Goal: Information Seeking & Learning: Learn about a topic

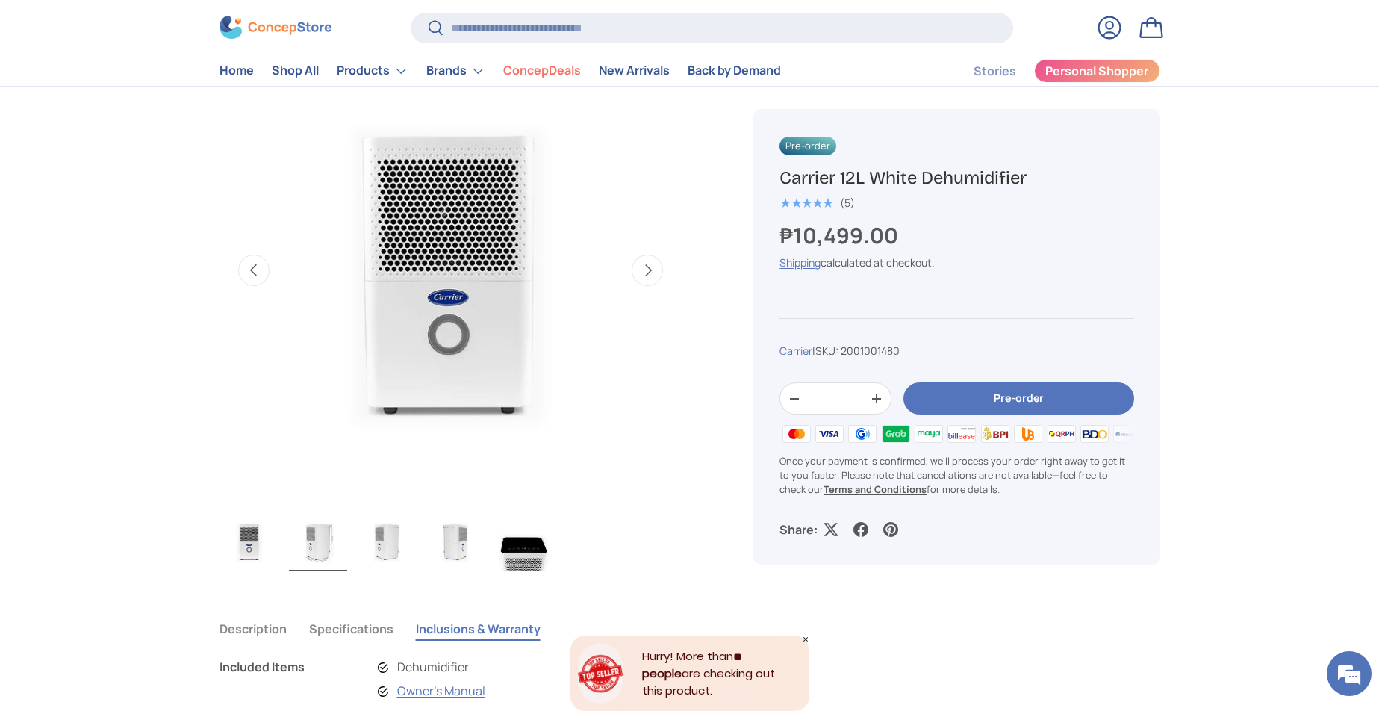
scroll to position [3593, 6105]
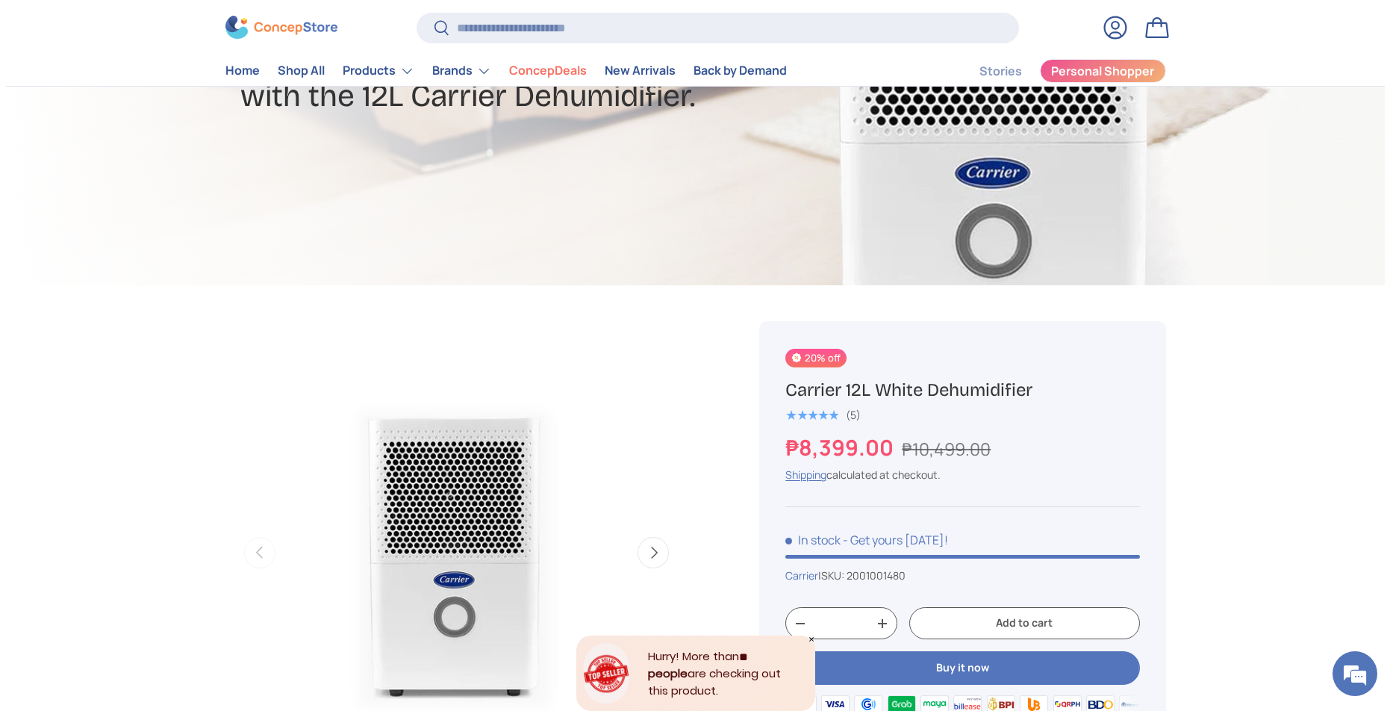
scroll to position [228, 0]
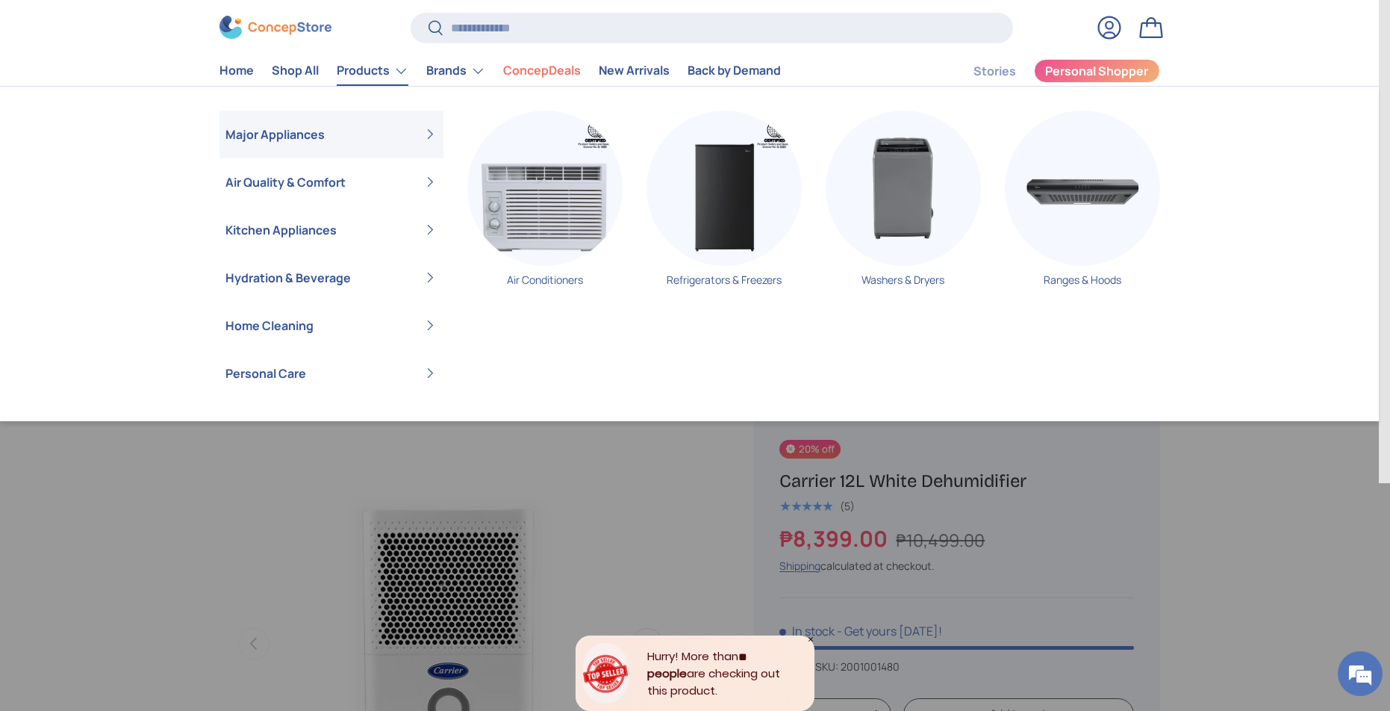
click at [362, 63] on link "Products" at bounding box center [373, 71] width 72 height 30
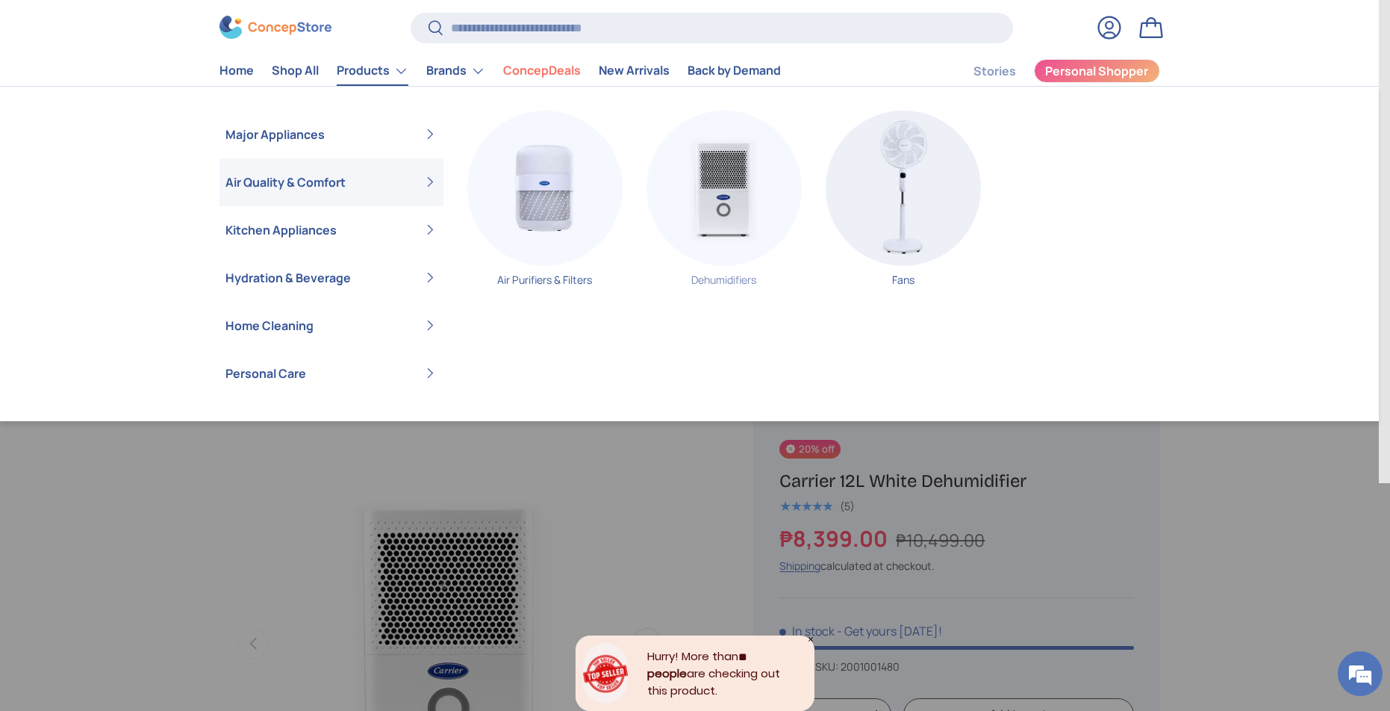
click at [780, 221] on img "Primary" at bounding box center [724, 188] width 155 height 155
